Goal: Task Accomplishment & Management: Use online tool/utility

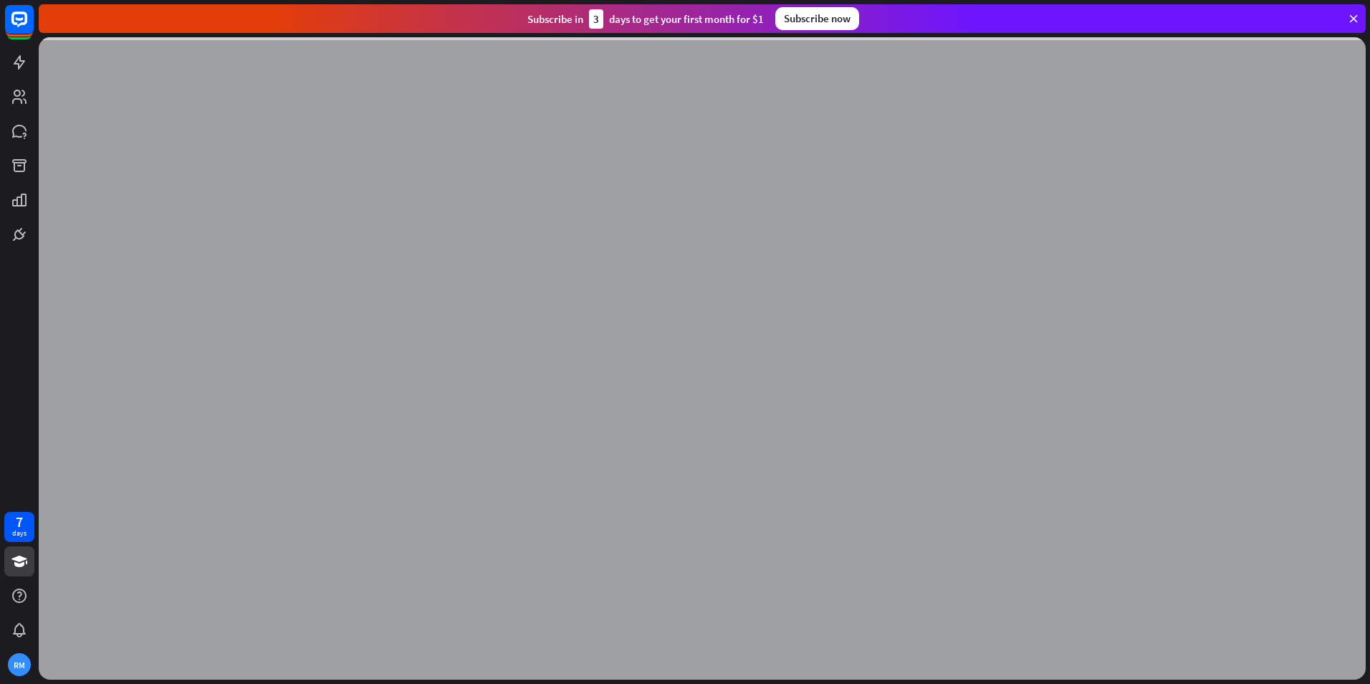
click at [1352, 18] on icon at bounding box center [1353, 18] width 13 height 13
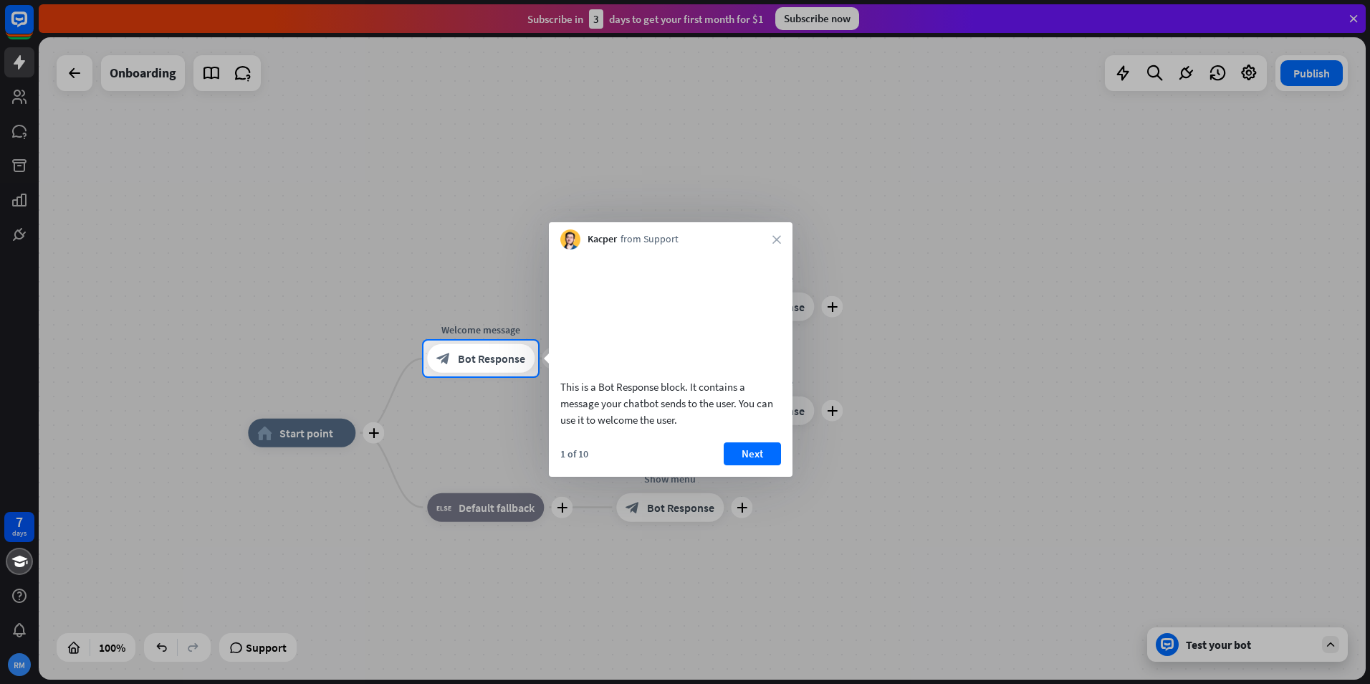
click at [776, 237] on icon "close" at bounding box center [777, 239] width 9 height 9
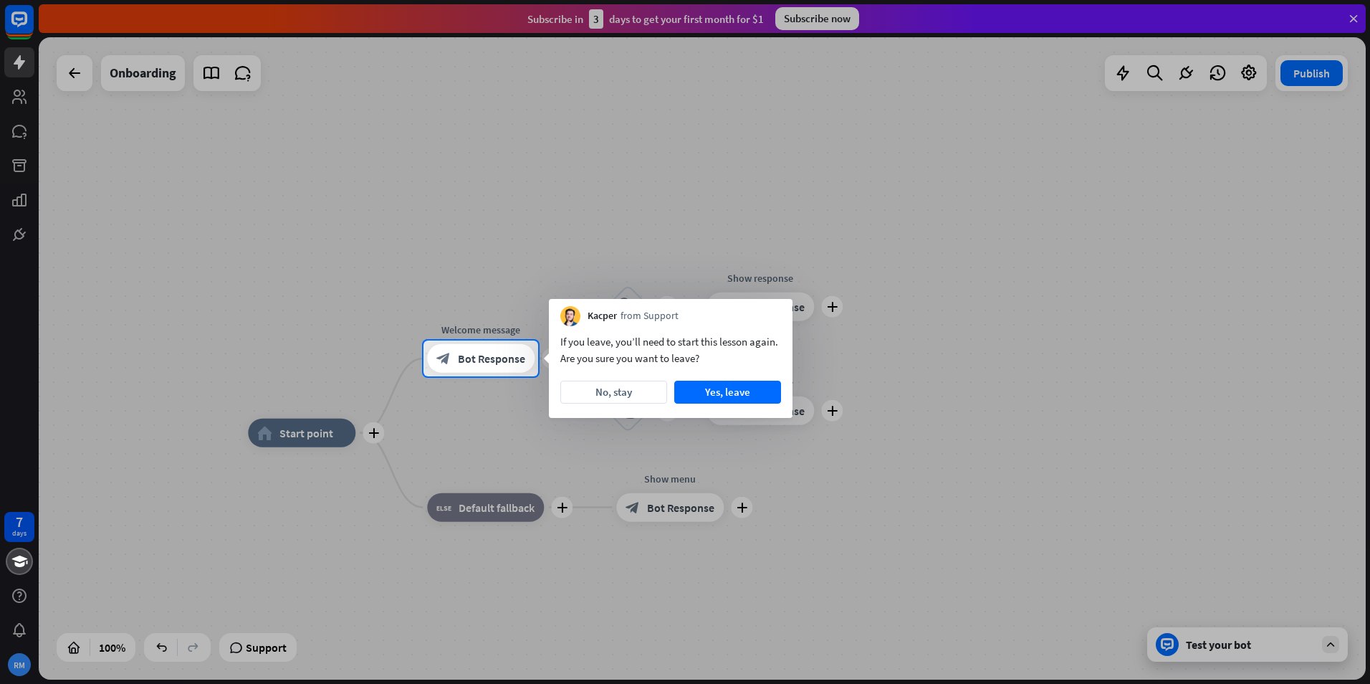
click at [704, 393] on button "Yes, leave" at bounding box center [727, 392] width 107 height 23
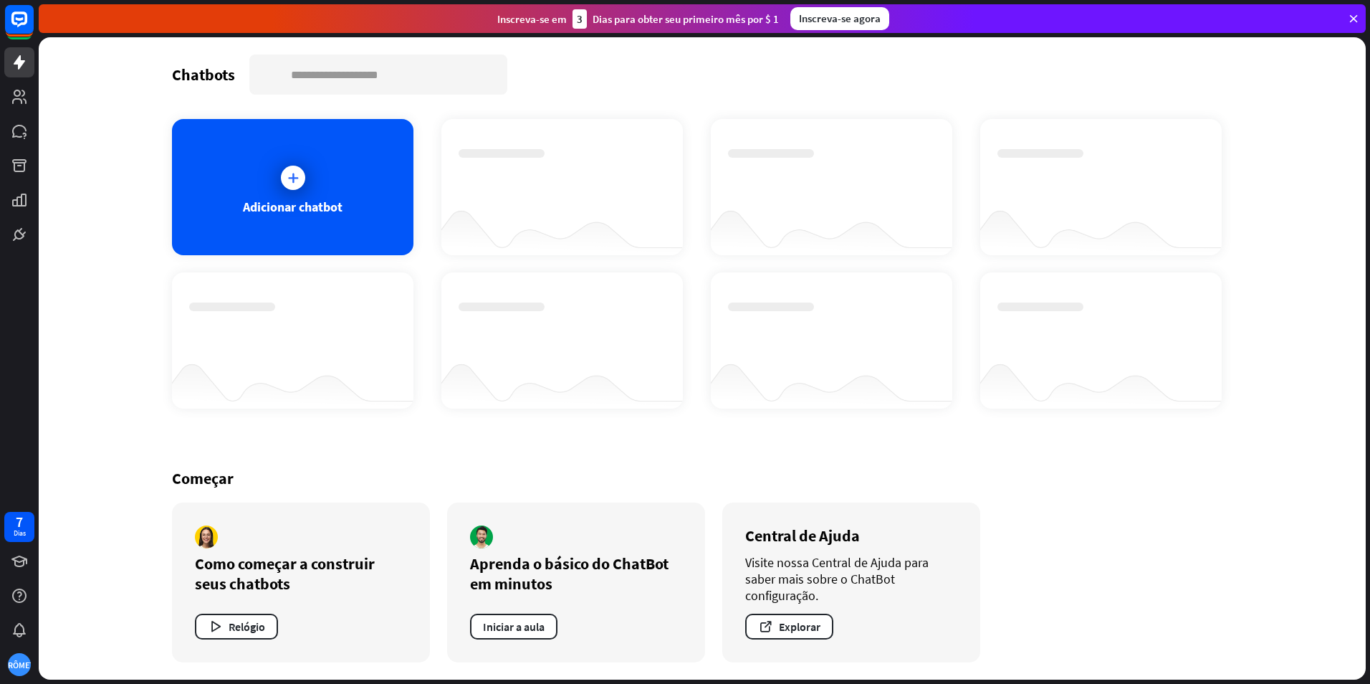
click at [292, 182] on icon at bounding box center [293, 178] width 14 height 14
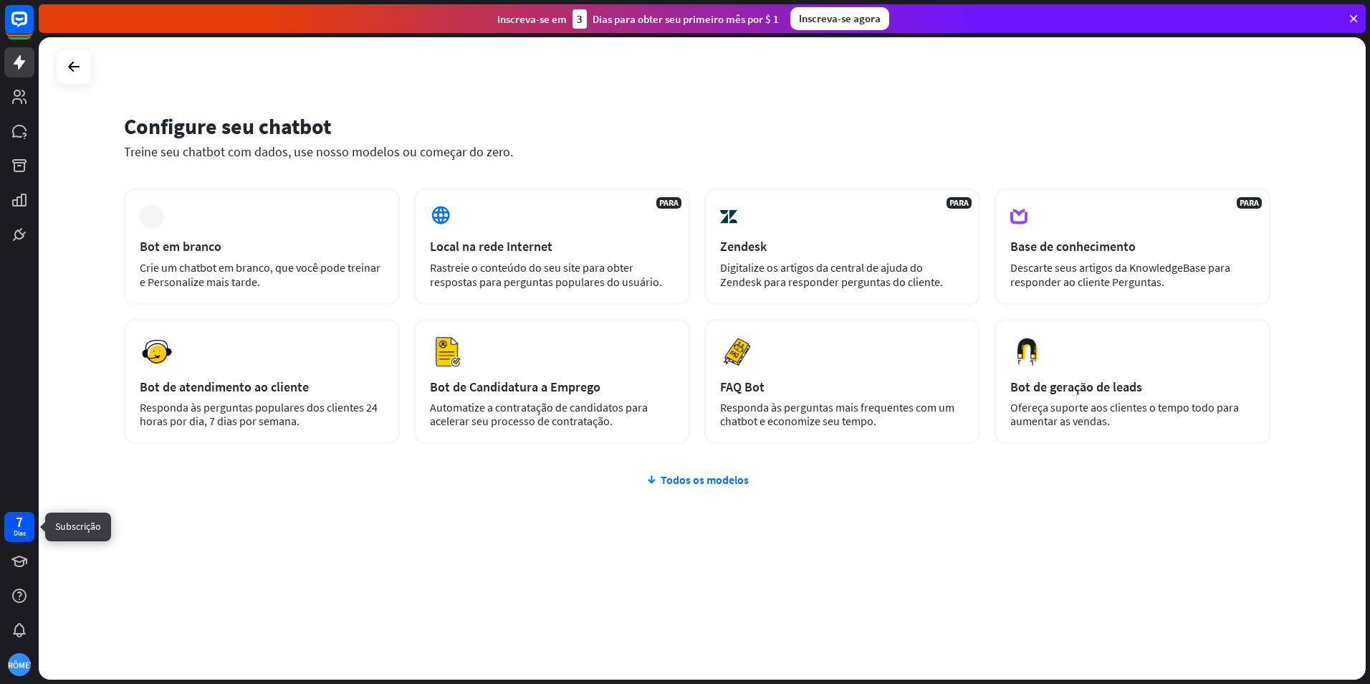
click at [26, 528] on div "7 Dias" at bounding box center [19, 527] width 30 height 30
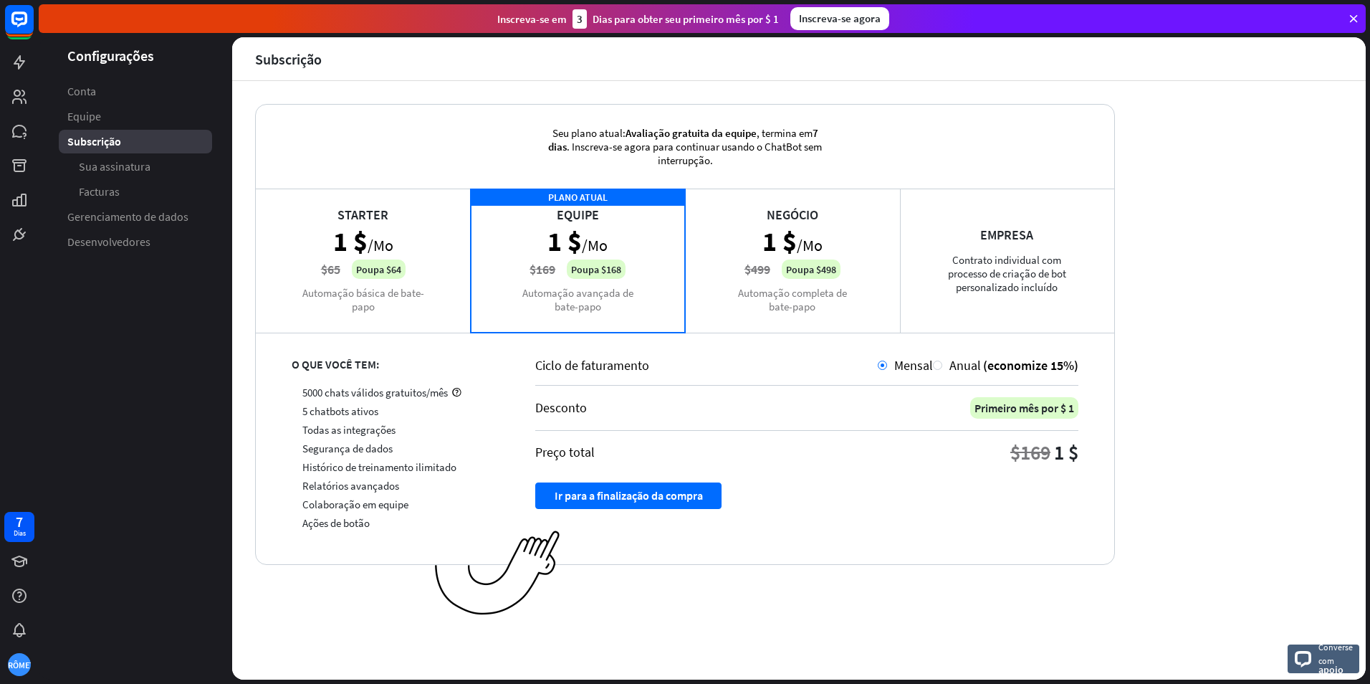
click at [376, 254] on div "Starter 1 $ /Mo $65 Poupa $64 Automação básica de bate-papo" at bounding box center [363, 259] width 215 height 143
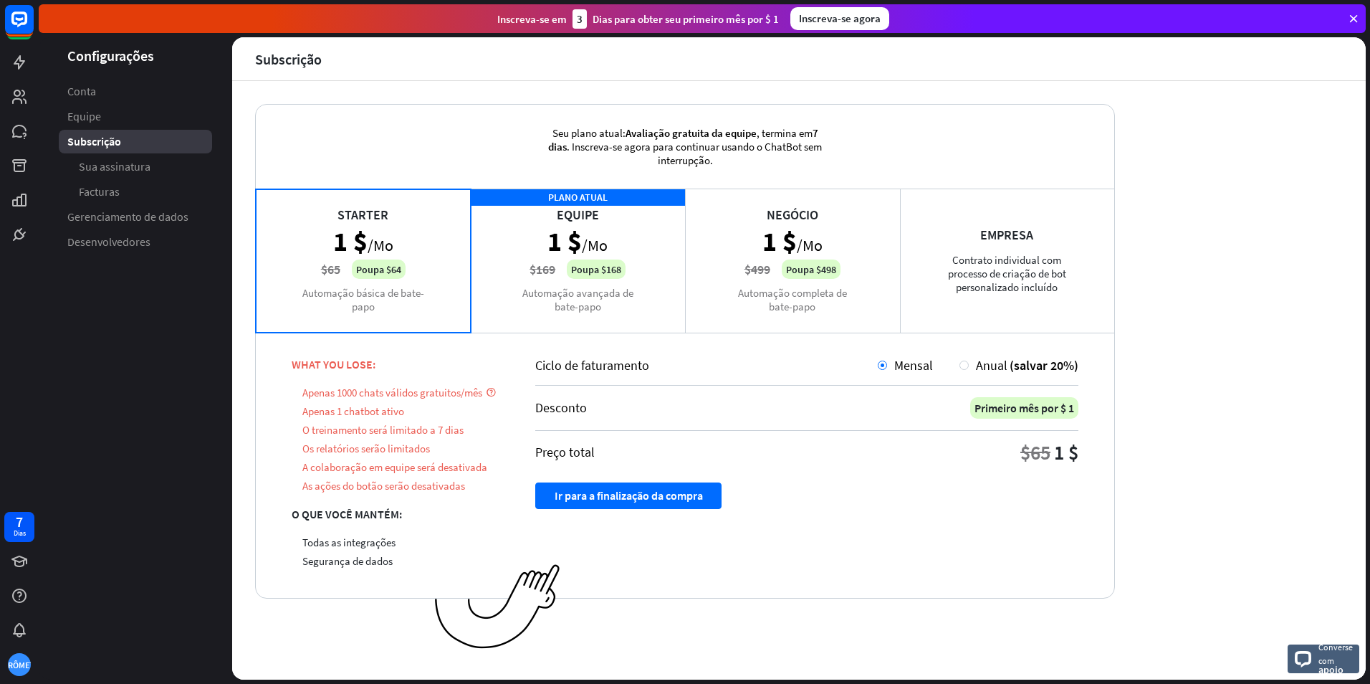
click at [548, 278] on div "PLANO ATUAL Equipe 1 $ /Mo $169 Poupa $168 Automação avançada de bate-papo" at bounding box center [578, 259] width 215 height 143
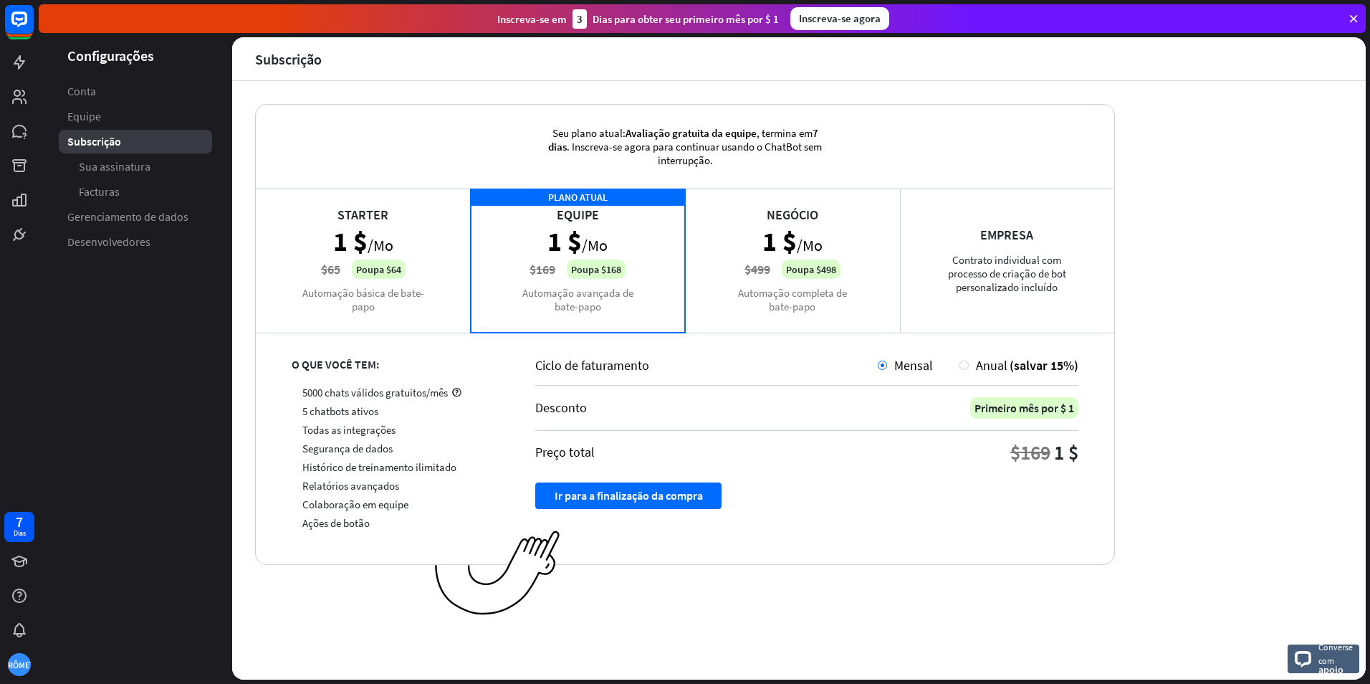
click at [429, 297] on div "Starter 1 $ /Mo $65 Poupa $64 Automação básica de bate-papo" at bounding box center [363, 259] width 215 height 143
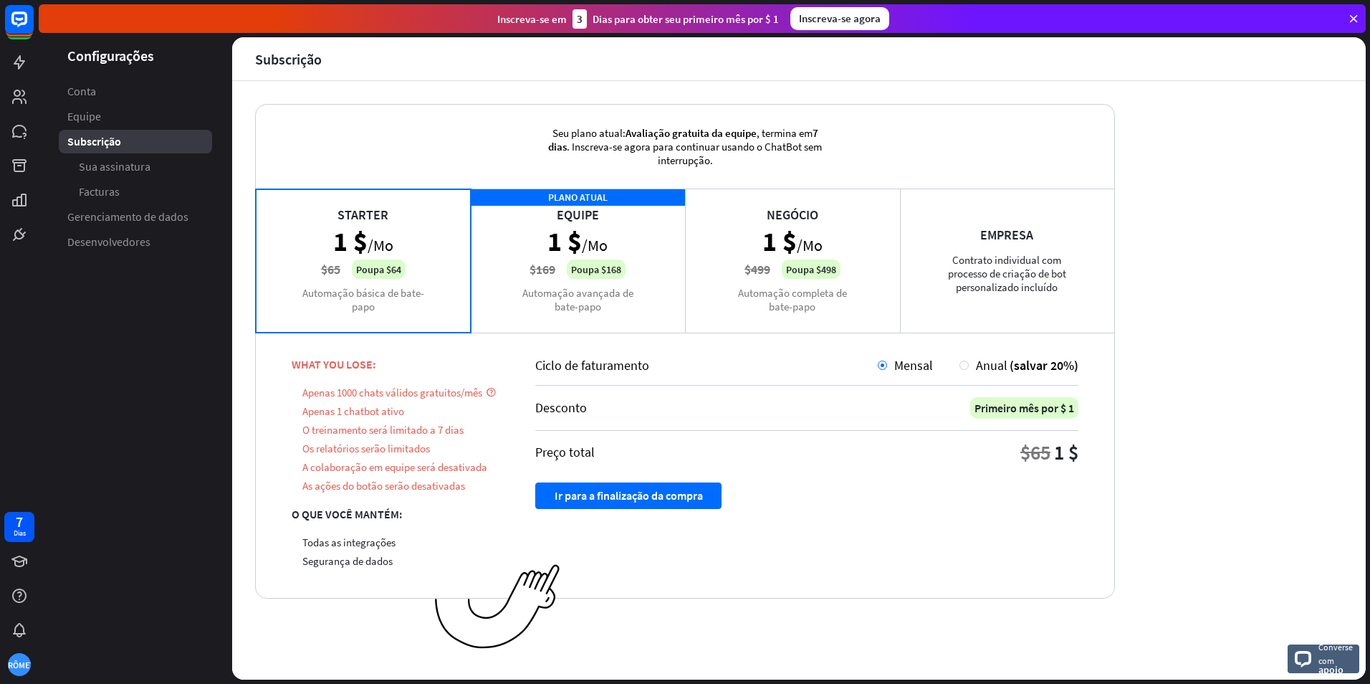
click at [570, 282] on div "PLANO ATUAL Equipe 1 $ /Mo $169 Poupa $168 Automação avançada de bate-papo" at bounding box center [578, 259] width 215 height 143
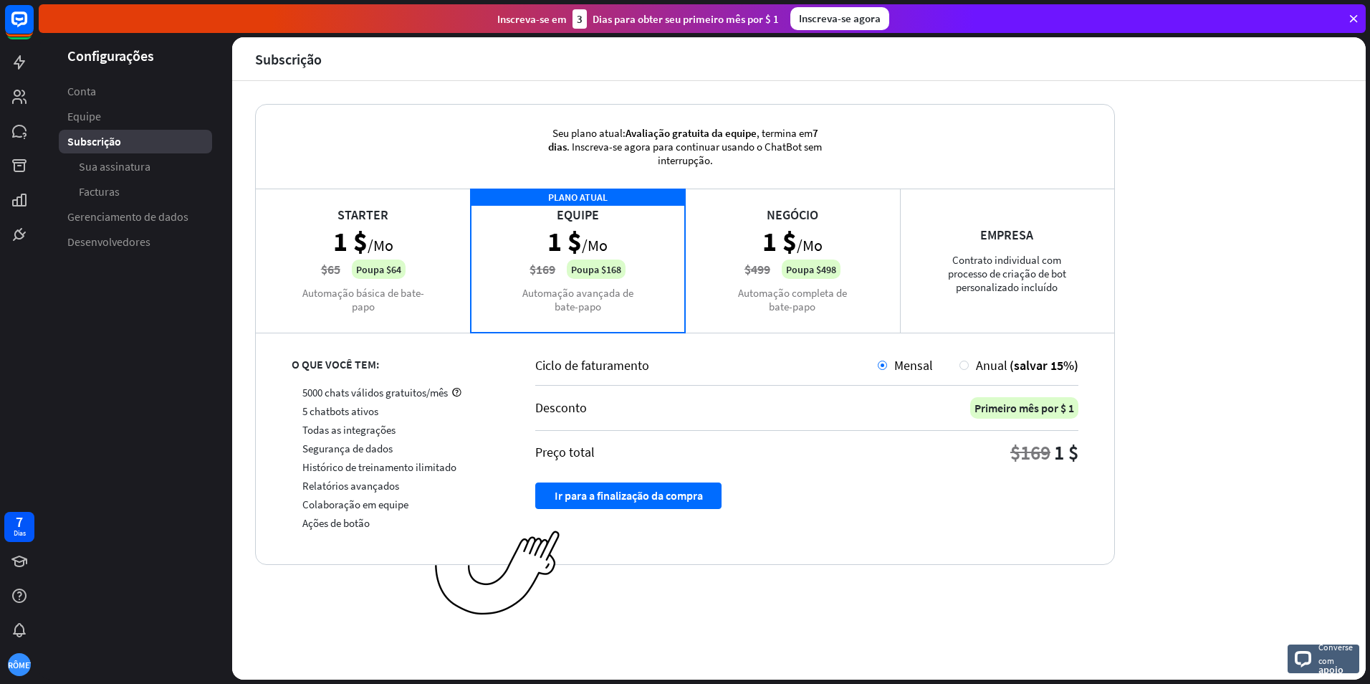
click at [95, 94] on span "Conta" at bounding box center [81, 91] width 29 height 15
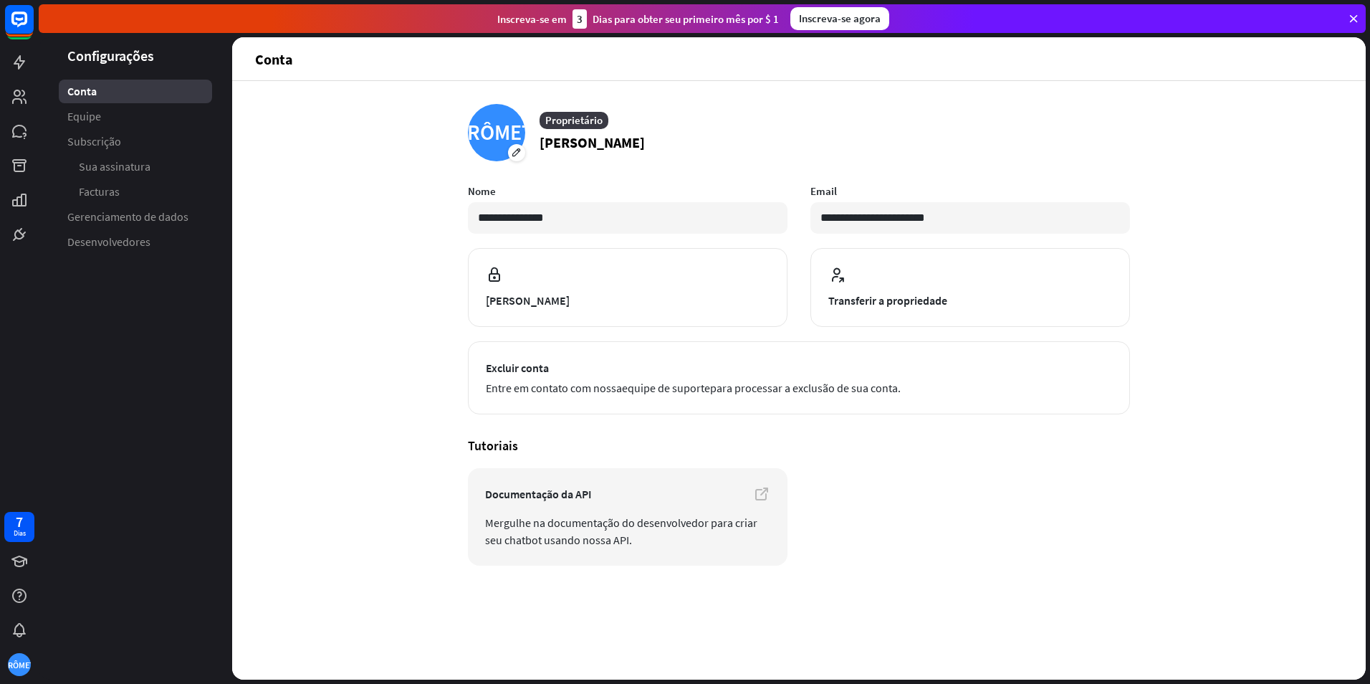
click at [105, 162] on span "Sua assinatura" at bounding box center [115, 166] width 72 height 15
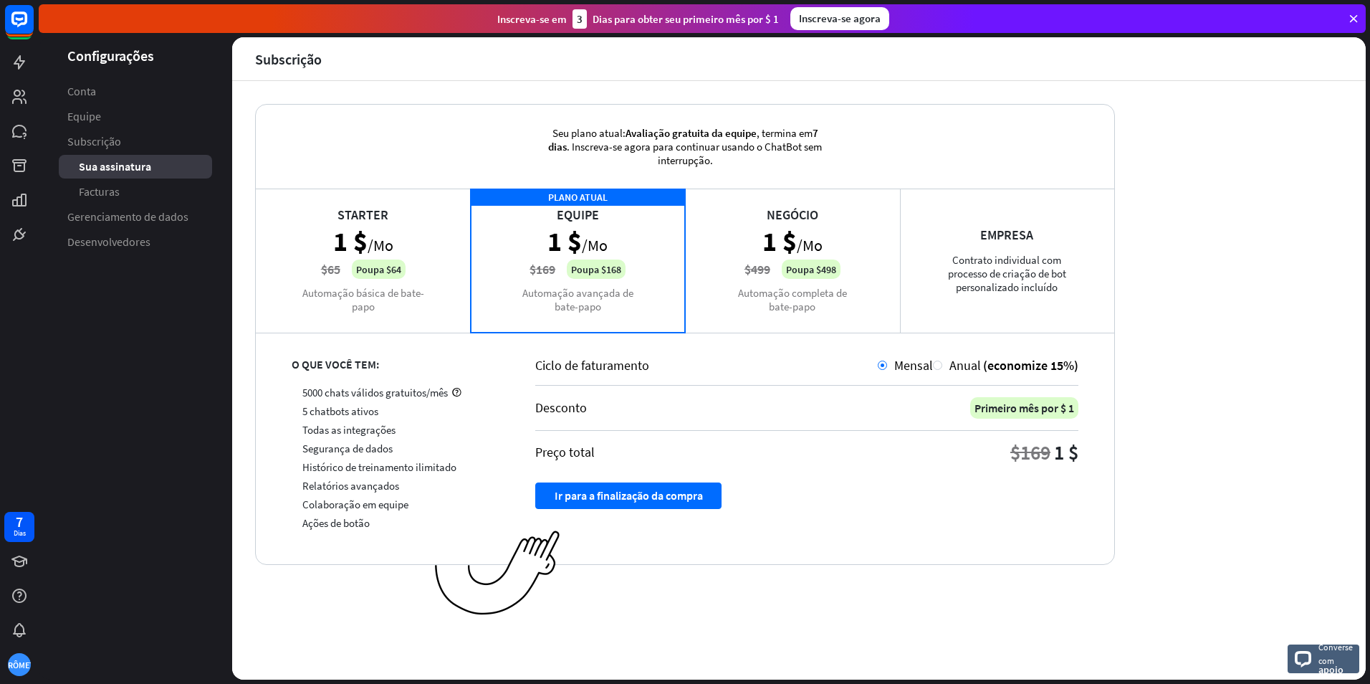
click at [95, 110] on span "Equipe" at bounding box center [84, 116] width 34 height 15
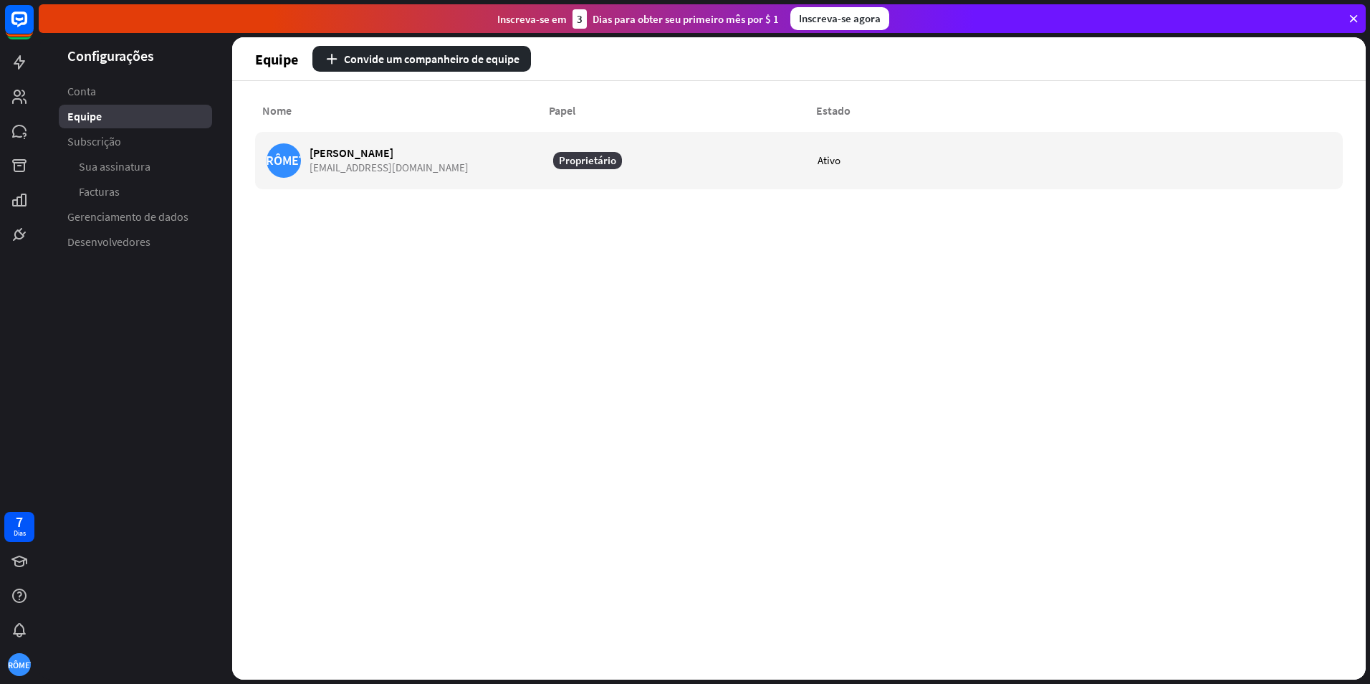
click at [425, 64] on font "Convide um companheiro de equipe" at bounding box center [432, 59] width 176 height 14
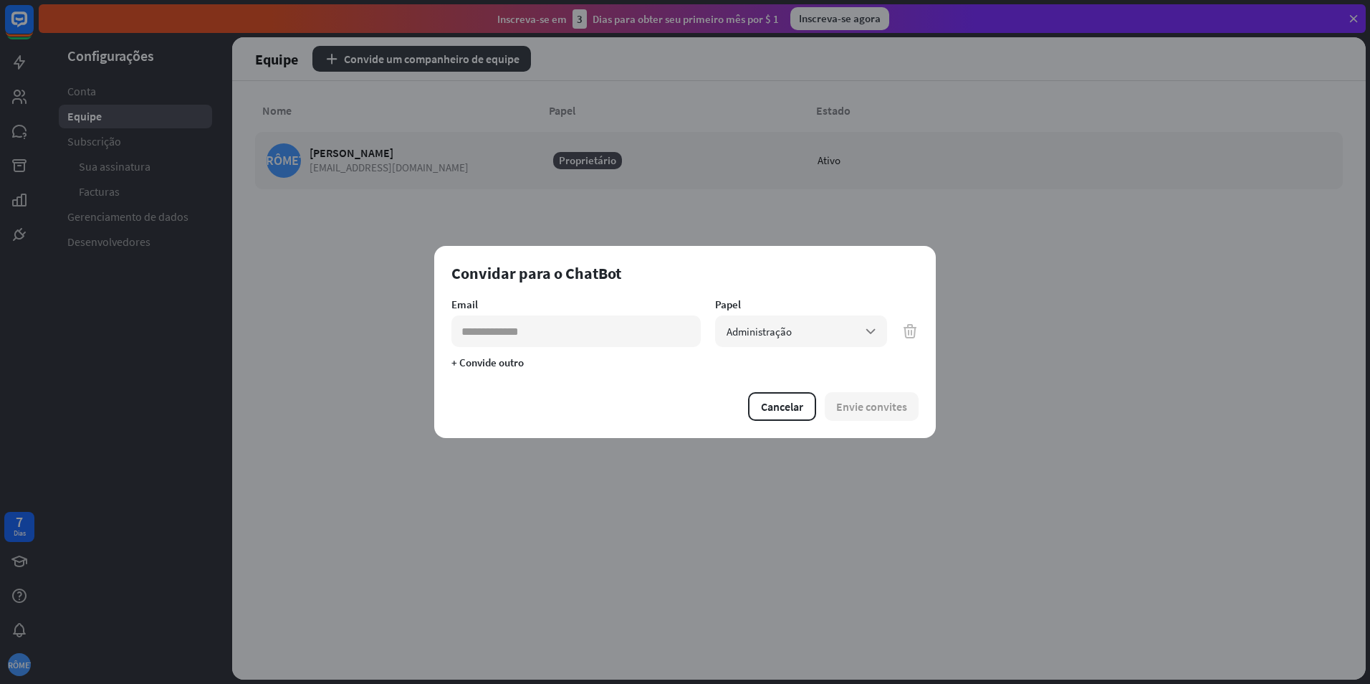
click at [768, 334] on span "Administração" at bounding box center [759, 332] width 65 height 14
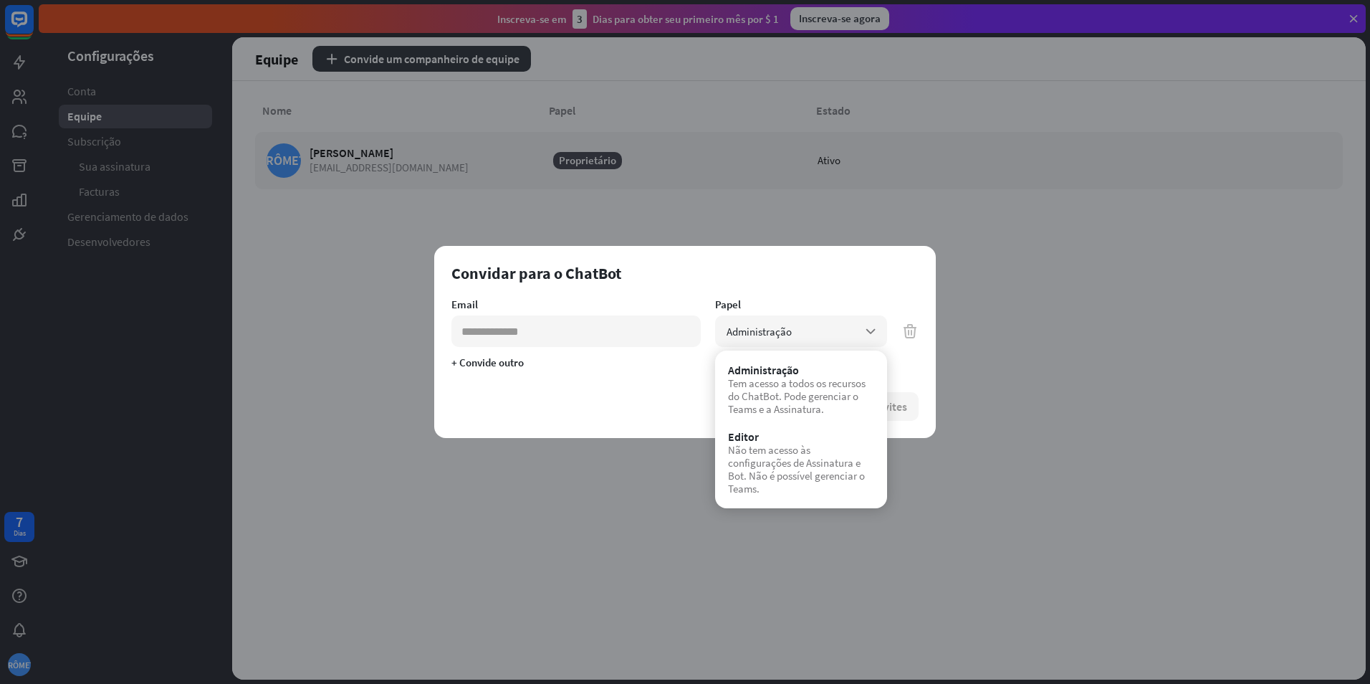
click at [469, 563] on div "fechar Convidar para o ChatBot Email Papel Administração arrow_down + Convide o…" at bounding box center [685, 342] width 1370 height 684
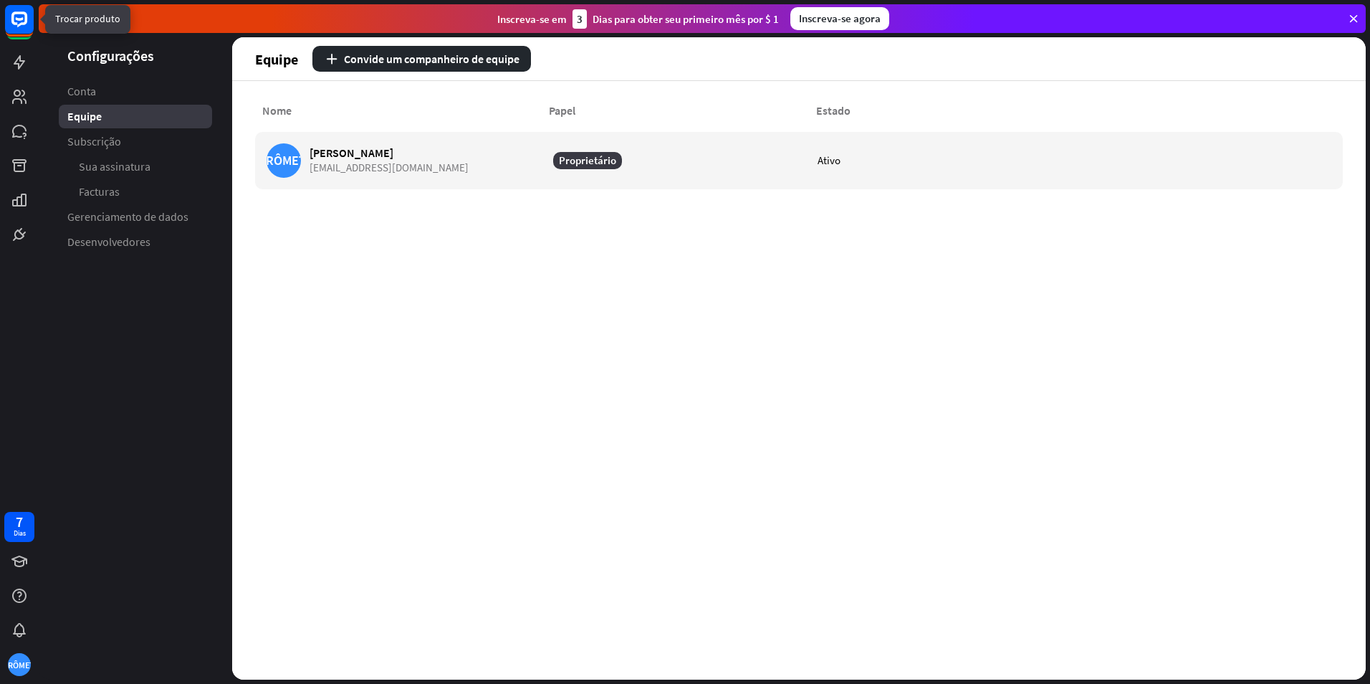
click at [14, 18] on rect at bounding box center [19, 19] width 29 height 29
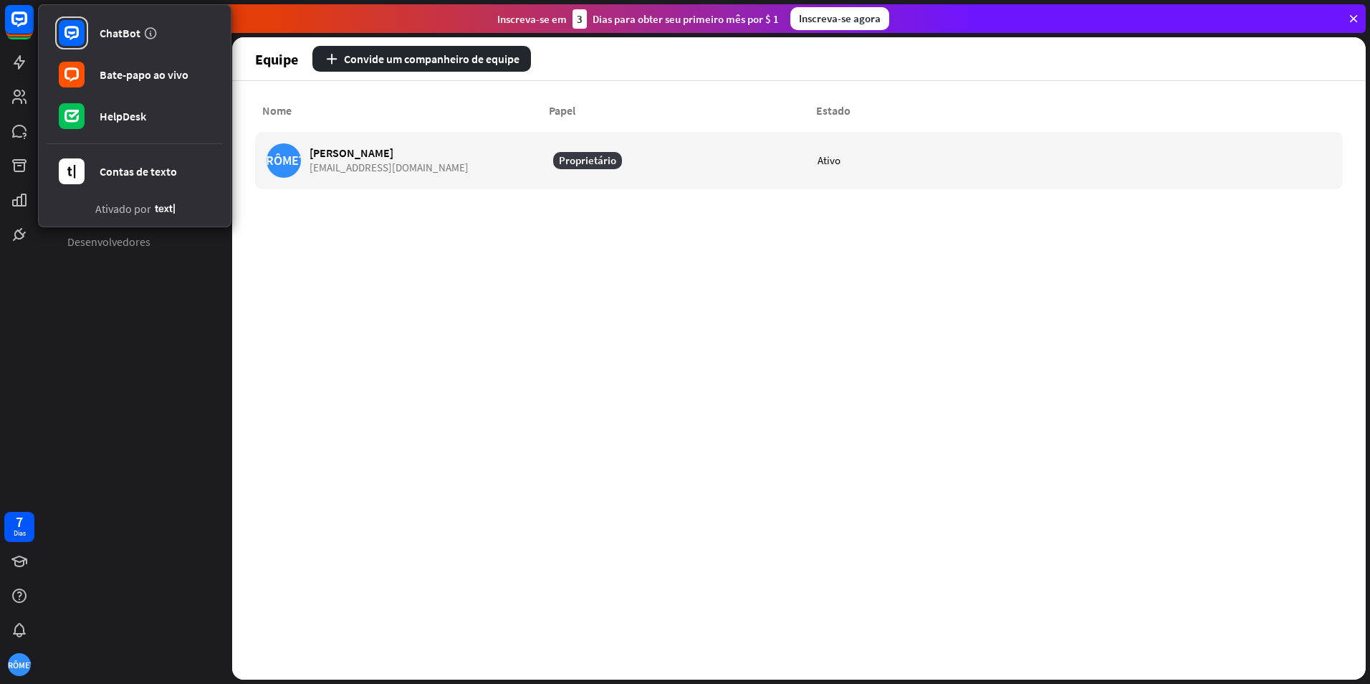
click at [187, 67] on link "Bate-papo ao vivo" at bounding box center [135, 74] width 176 height 40
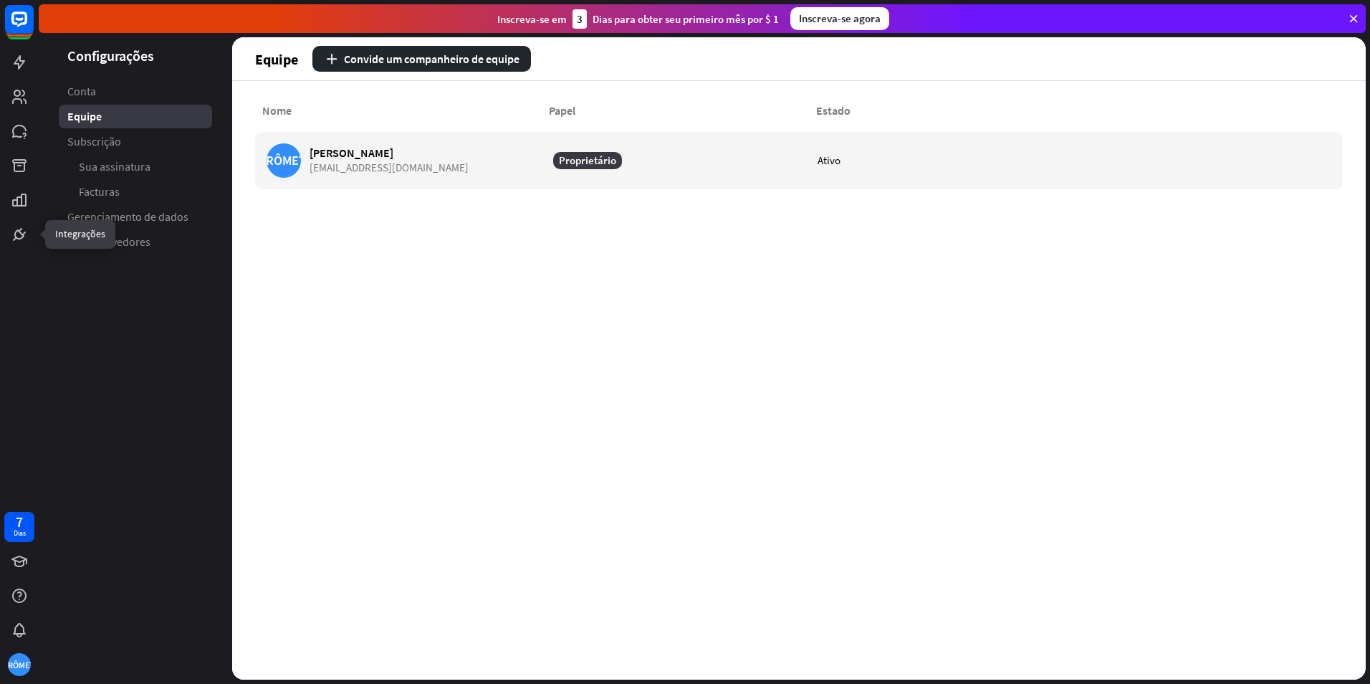
click at [0, 0] on icon at bounding box center [0, 0] width 0 height 0
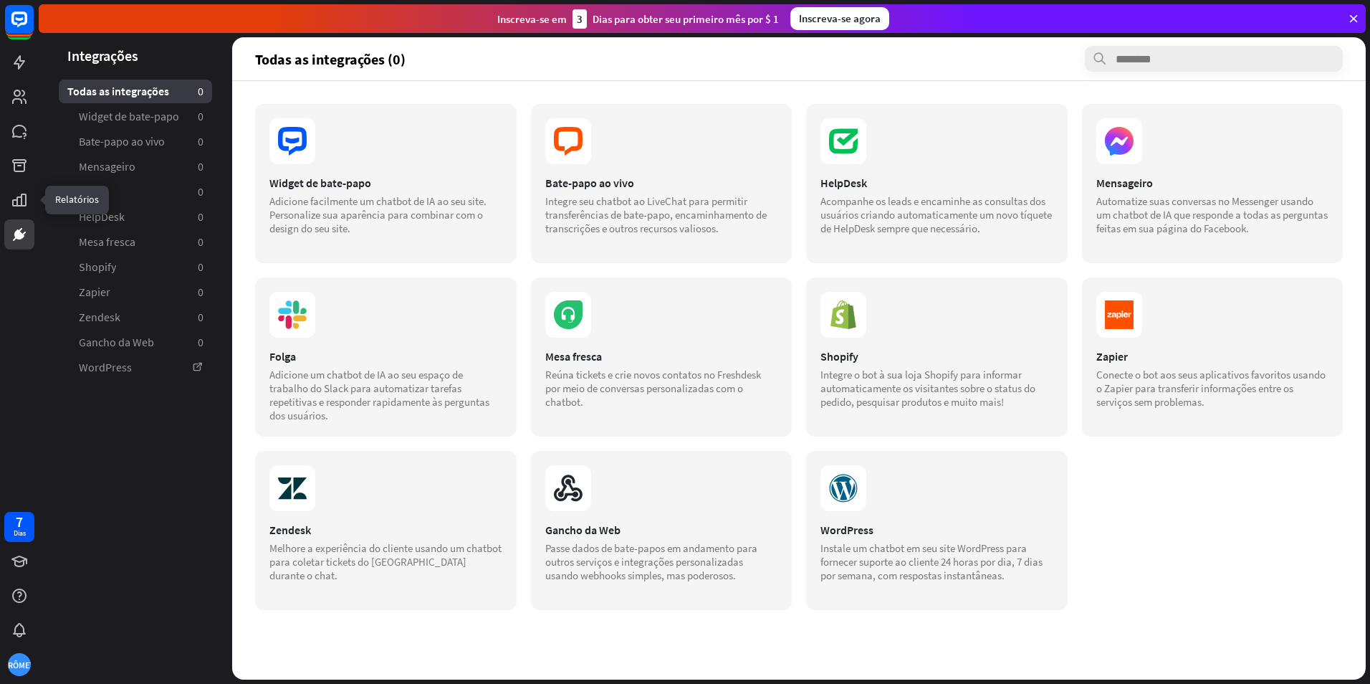
click at [0, 0] on icon at bounding box center [0, 0] width 0 height 0
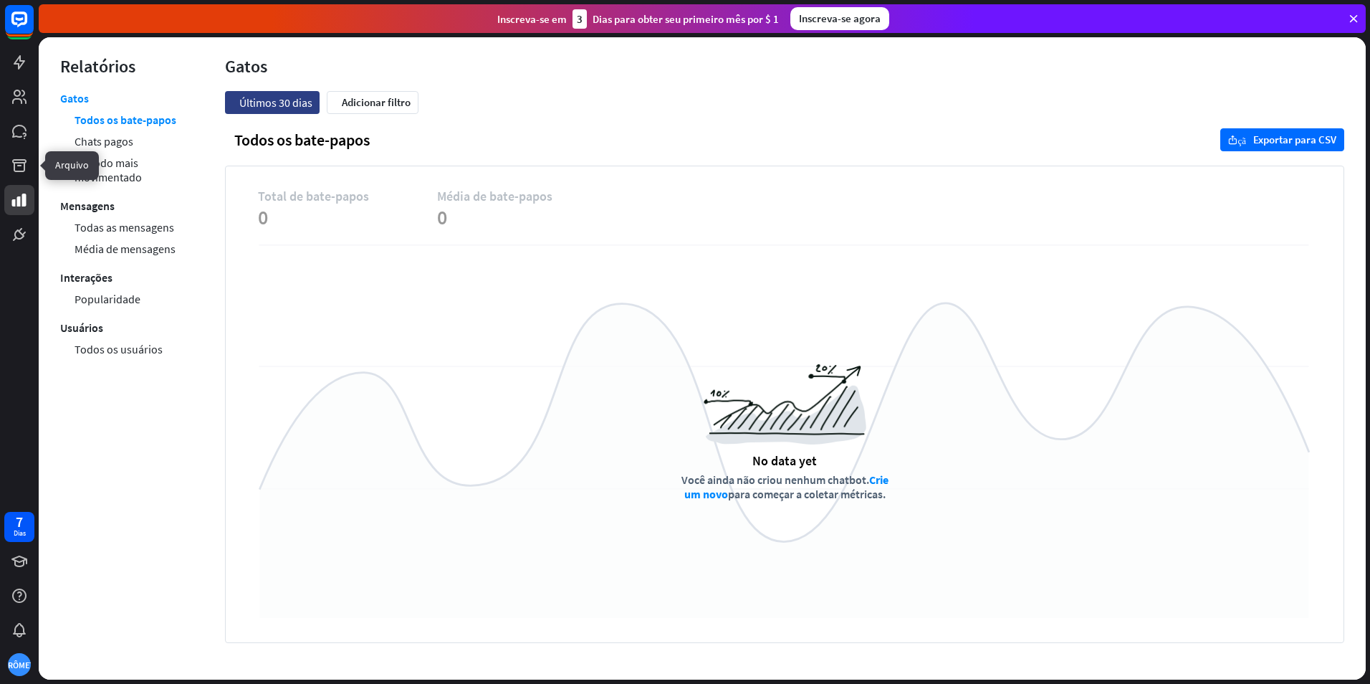
click at [0, 0] on icon at bounding box center [0, 0] width 0 height 0
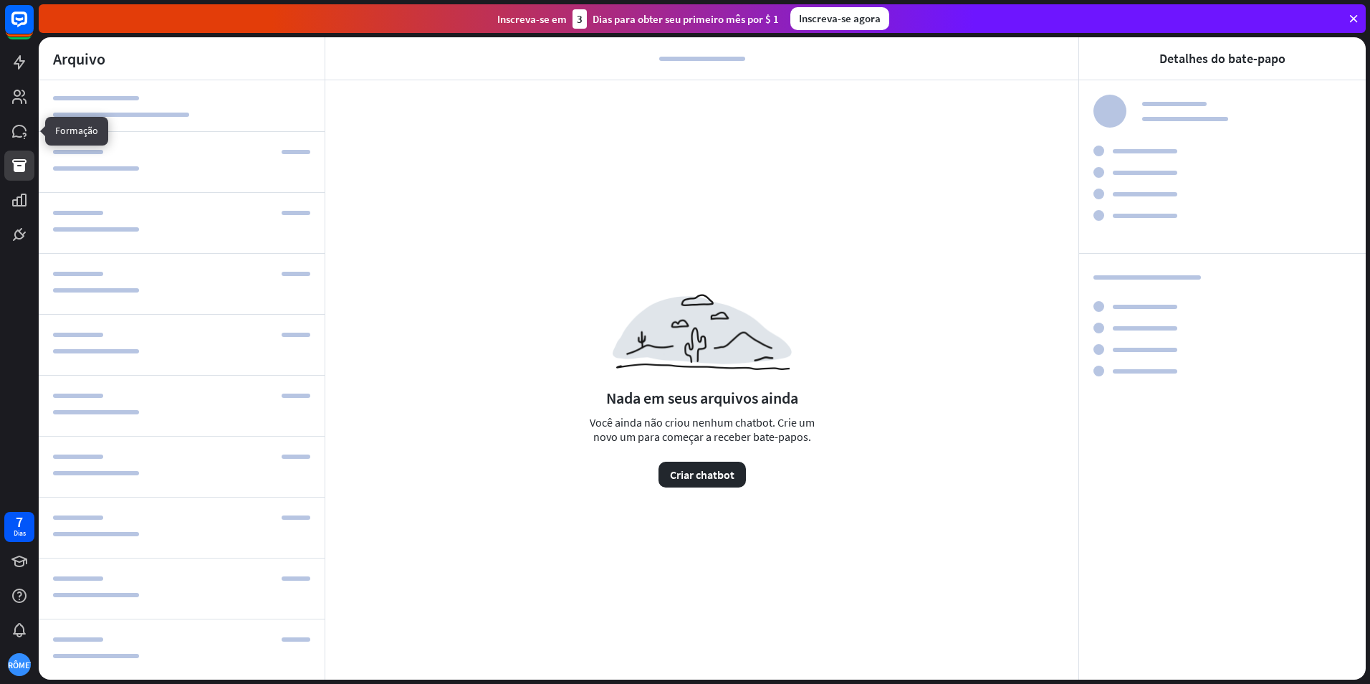
click at [0, 0] on icon at bounding box center [0, 0] width 0 height 0
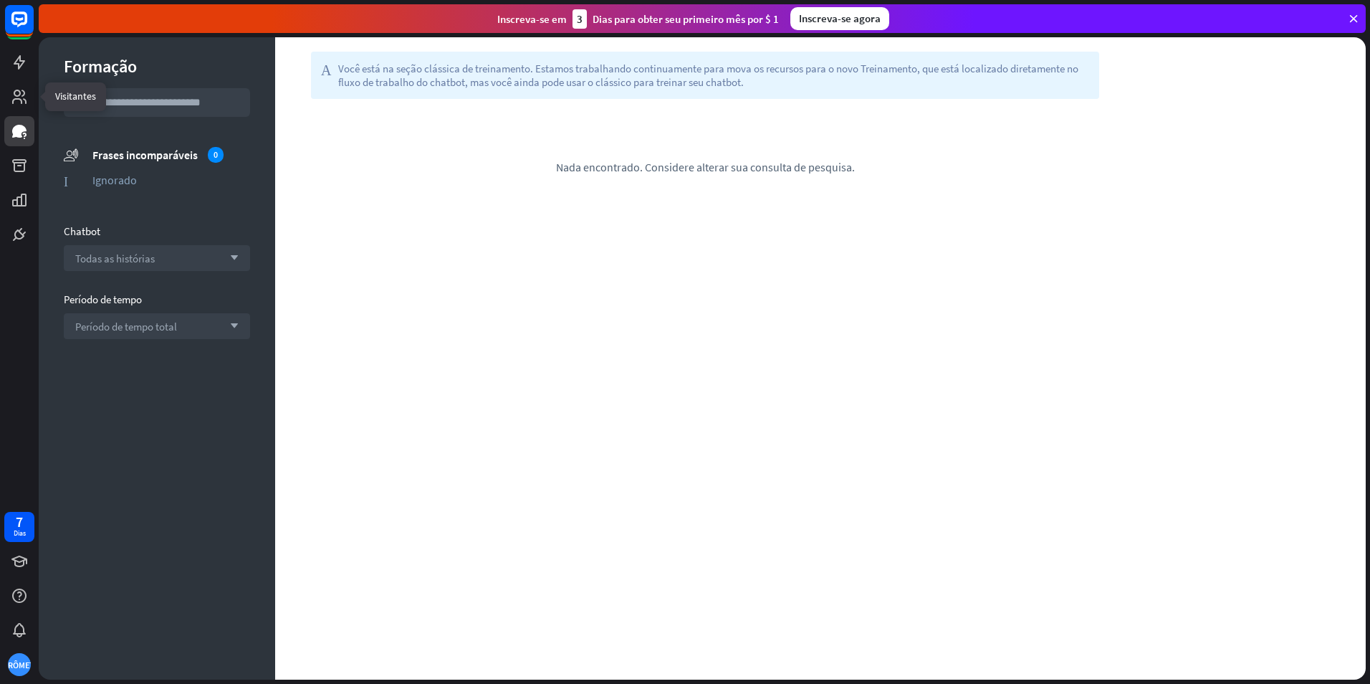
click at [0, 0] on icon at bounding box center [0, 0] width 0 height 0
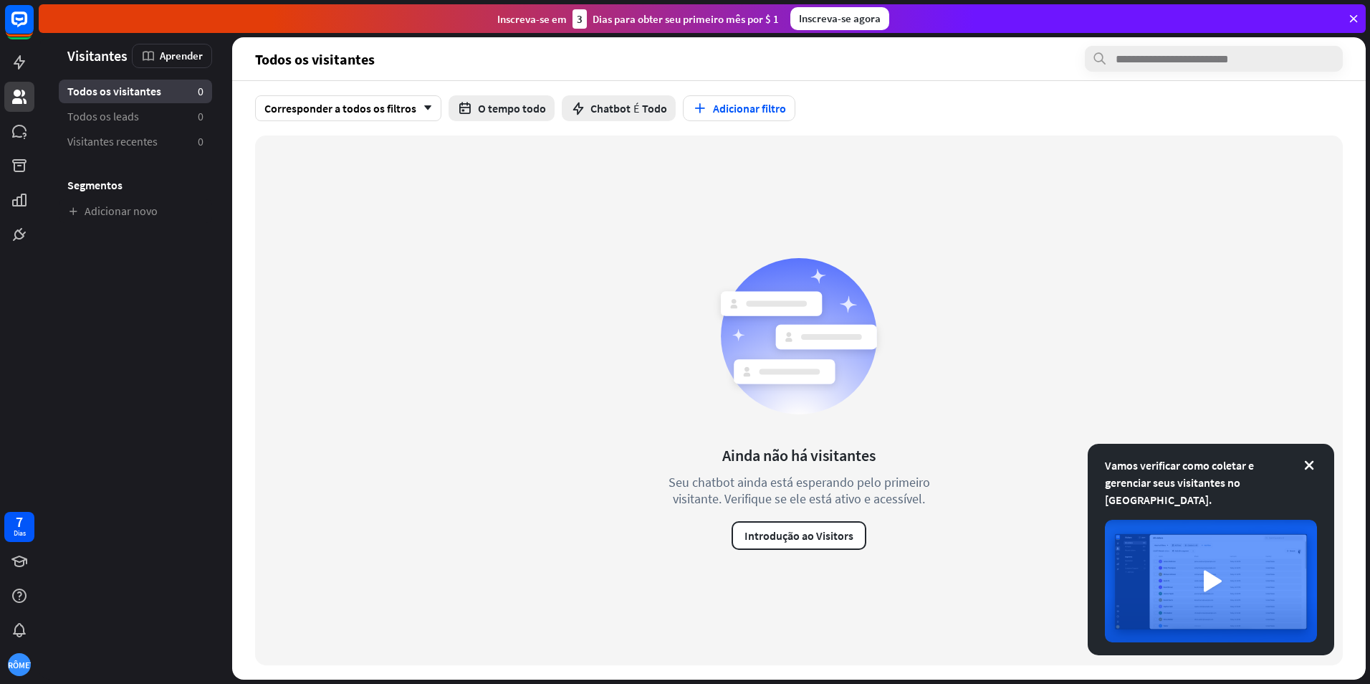
click at [1308, 472] on icon at bounding box center [1309, 465] width 14 height 14
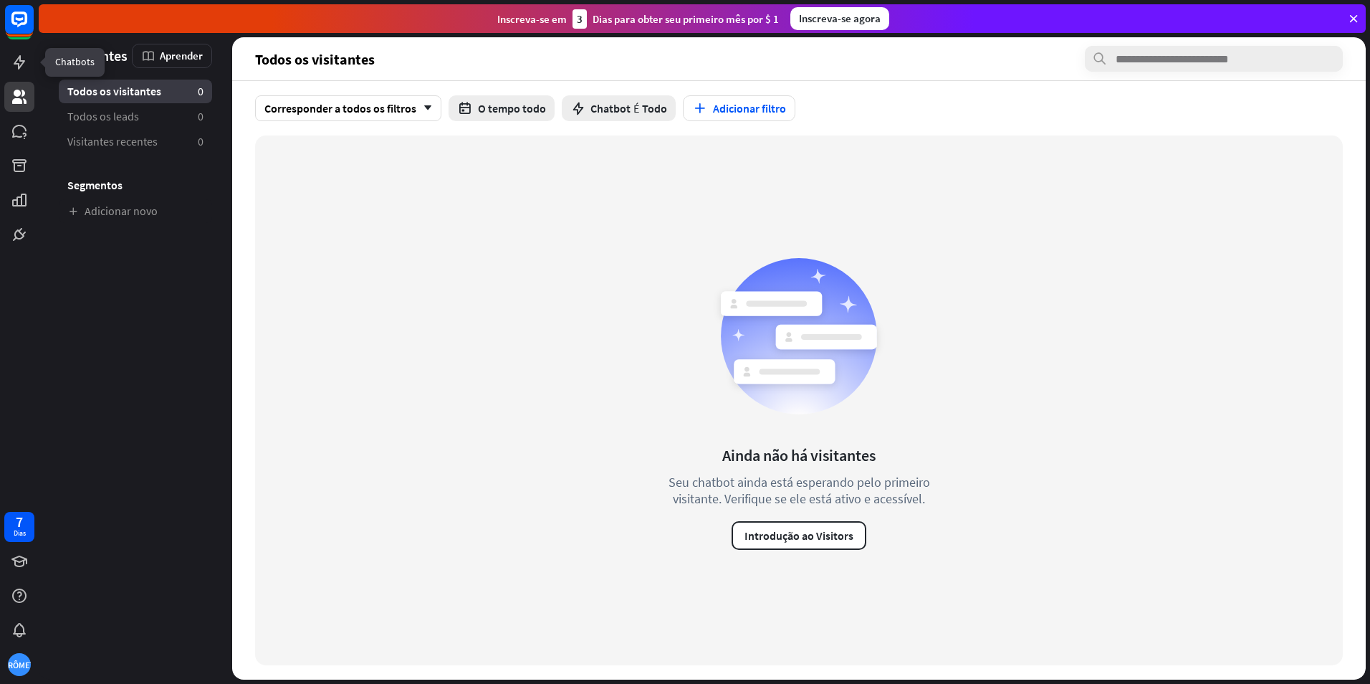
click at [0, 0] on icon at bounding box center [0, 0] width 0 height 0
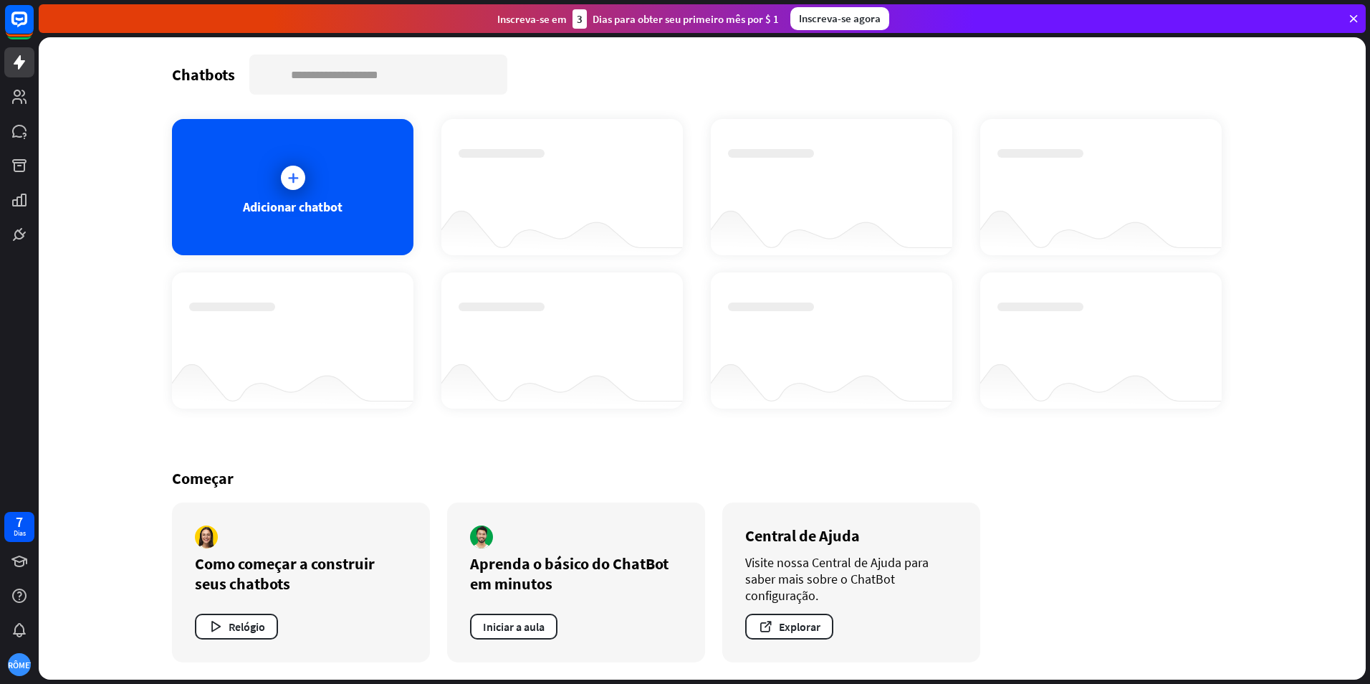
click at [257, 195] on div "Adicionar chatbot" at bounding box center [293, 187] width 242 height 136
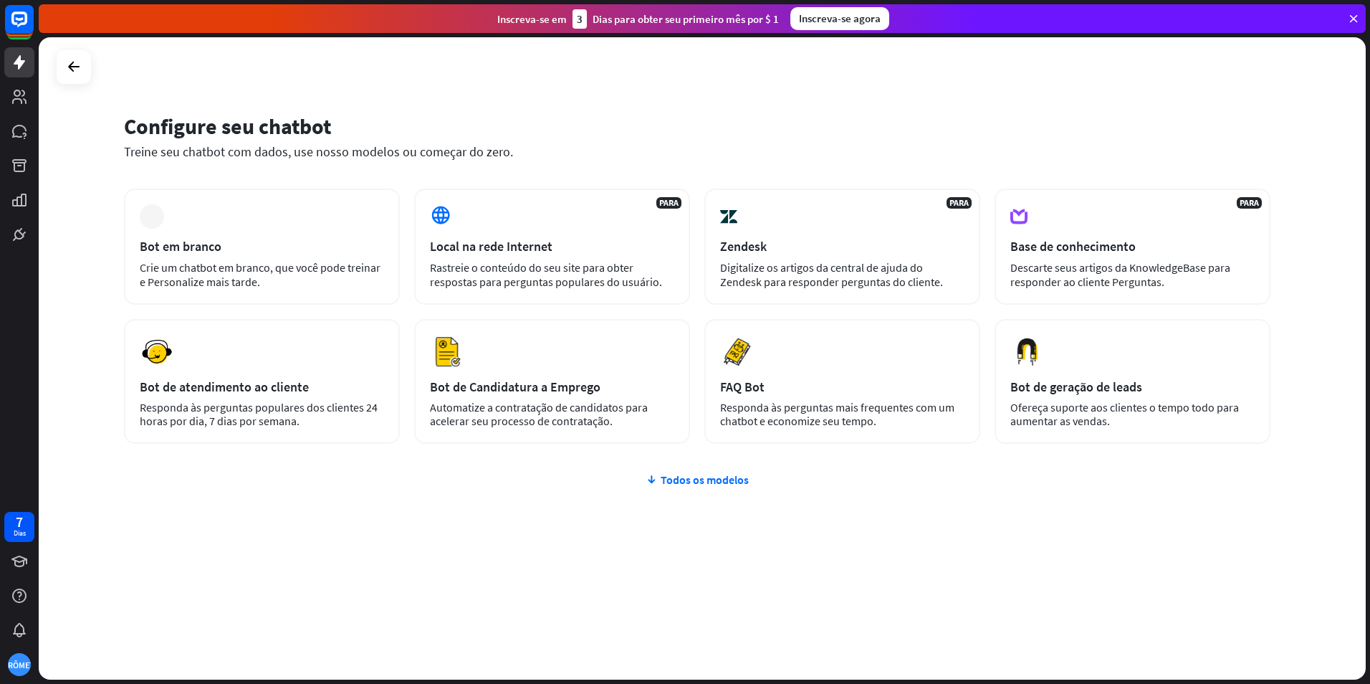
click at [688, 488] on div "mais Bot em branco Crie um chatbot em branco, que você pode treinar e Personali…" at bounding box center [697, 401] width 1147 height 427
click at [659, 484] on div "Todos os modelos" at bounding box center [697, 479] width 1147 height 14
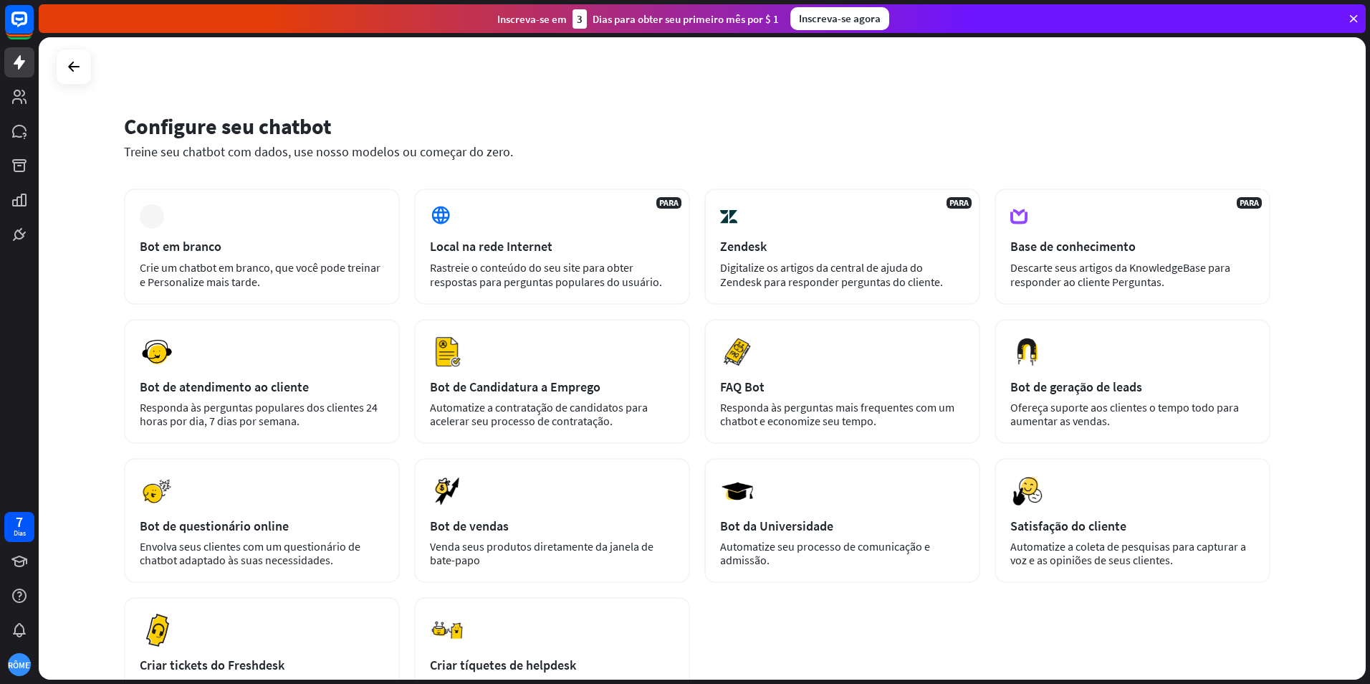
click at [285, 208] on div "mais Bot em branco Crie um chatbot em branco, que você pode treinar e Personali…" at bounding box center [262, 246] width 276 height 116
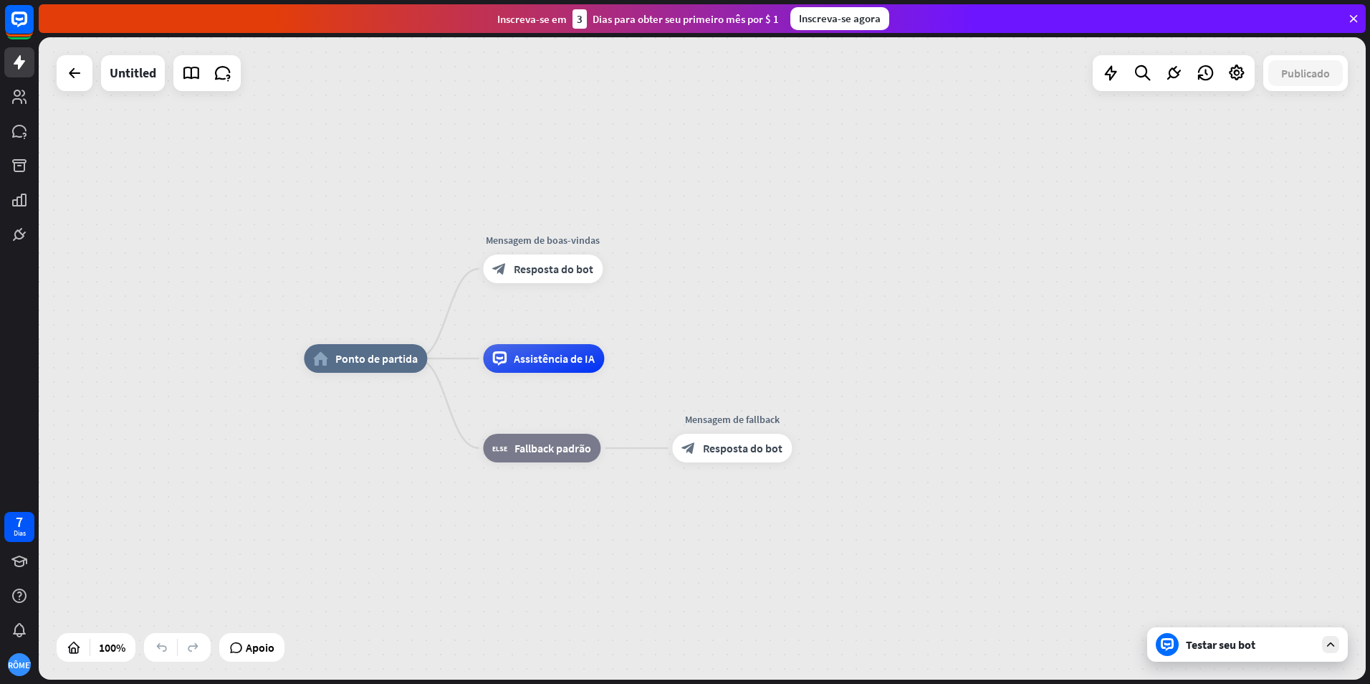
click at [1334, 659] on div "Testar seu bot" at bounding box center [1247, 644] width 201 height 34
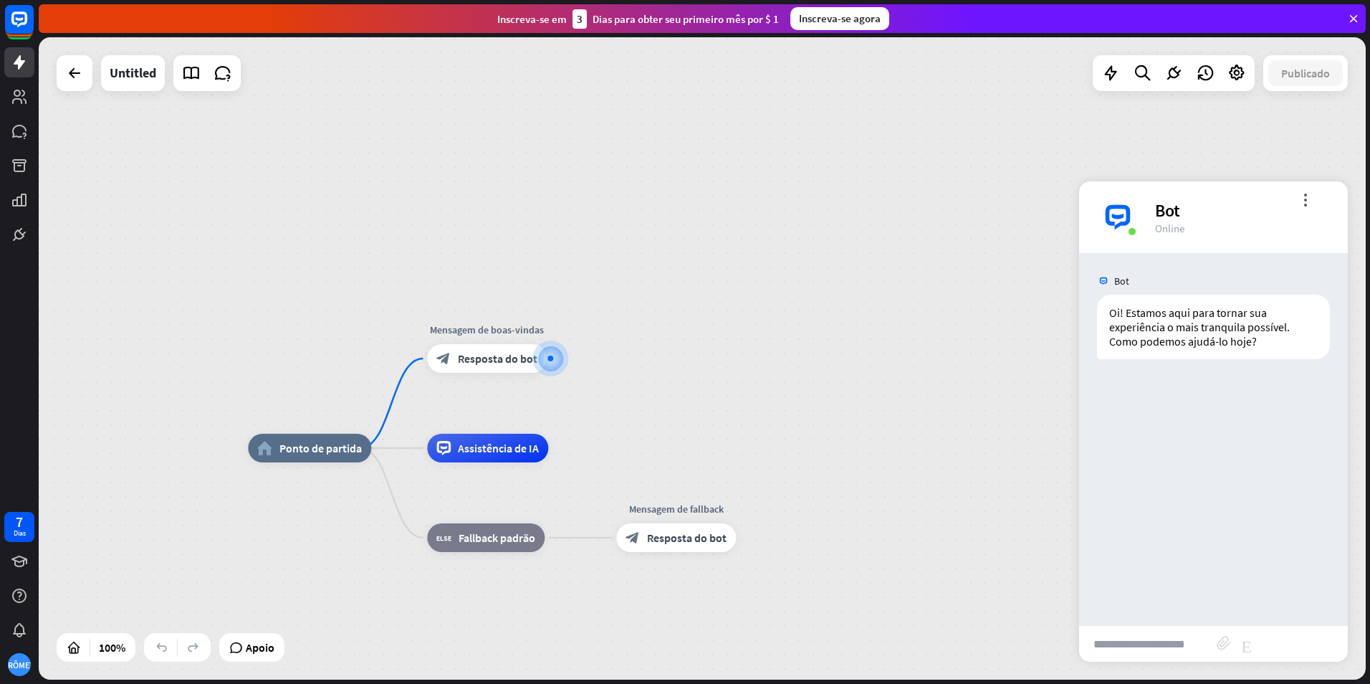
click at [998, 243] on div "home_2 Ponto de partida Mensagem de boas-vindas block_bot_response Resposta do …" at bounding box center [702, 358] width 1327 height 642
click at [1306, 201] on icon "more_vert" at bounding box center [1306, 200] width 14 height 14
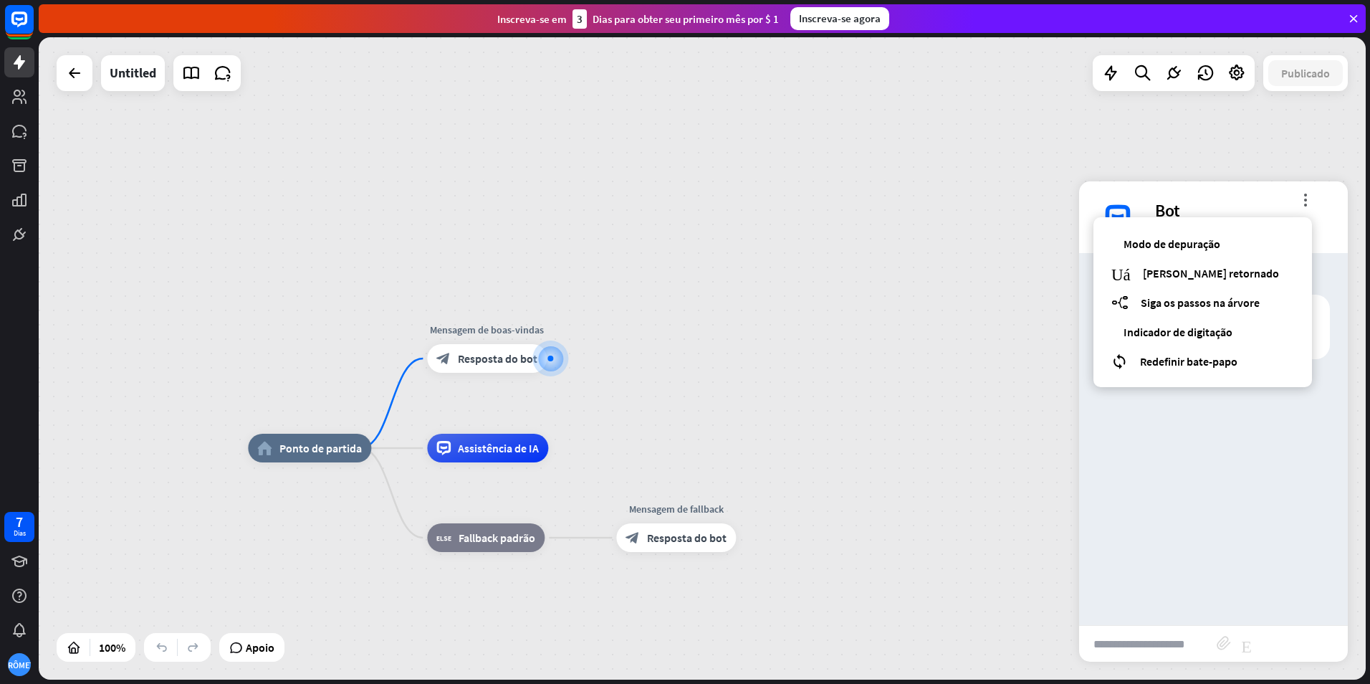
click at [974, 359] on div "home_2 Ponto de partida Mensagem de boas-vindas block_bot_response Resposta do …" at bounding box center [702, 358] width 1327 height 642
